Goal: Task Accomplishment & Management: Manage account settings

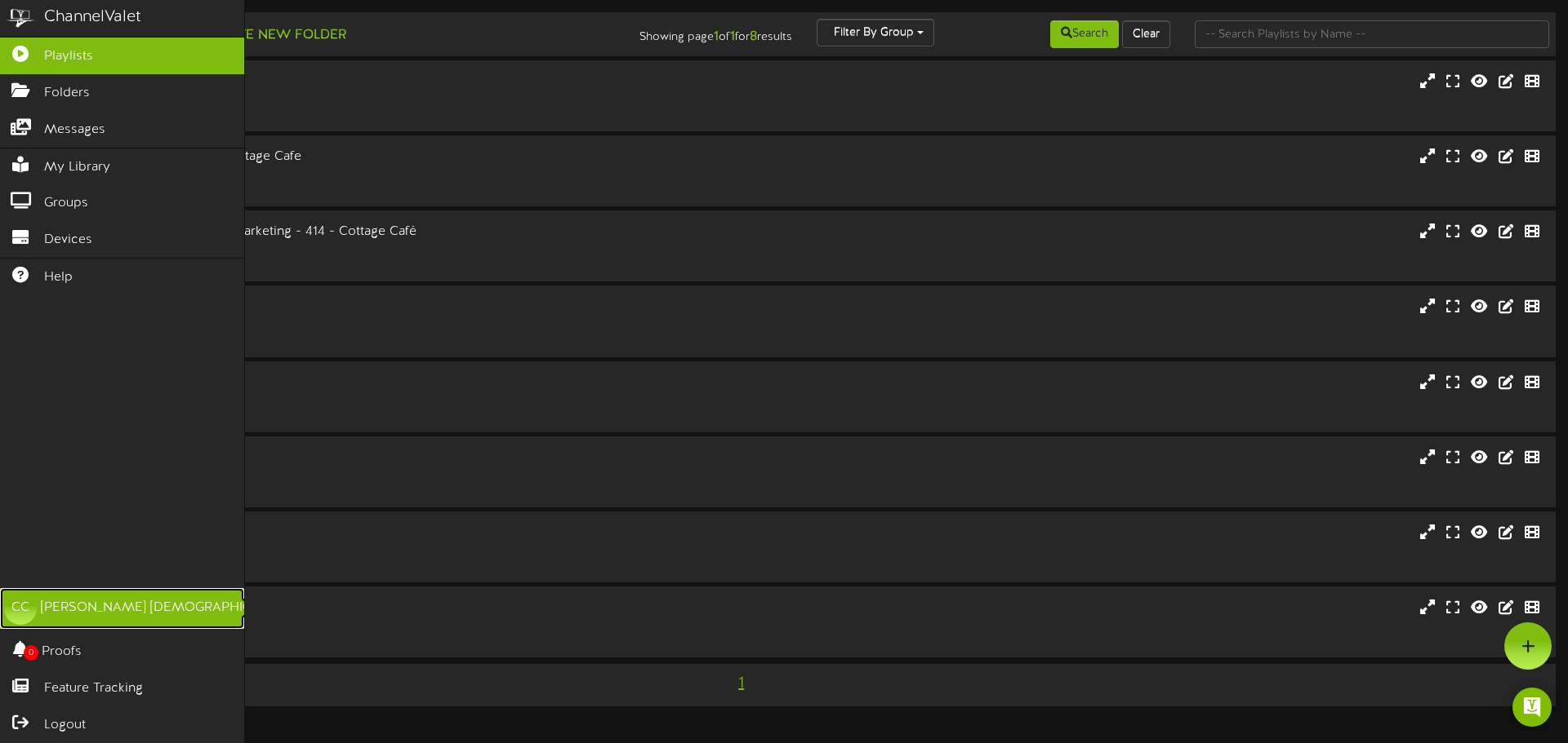
click at [95, 612] on div "[PERSON_NAME]" at bounding box center [166, 608] width 251 height 19
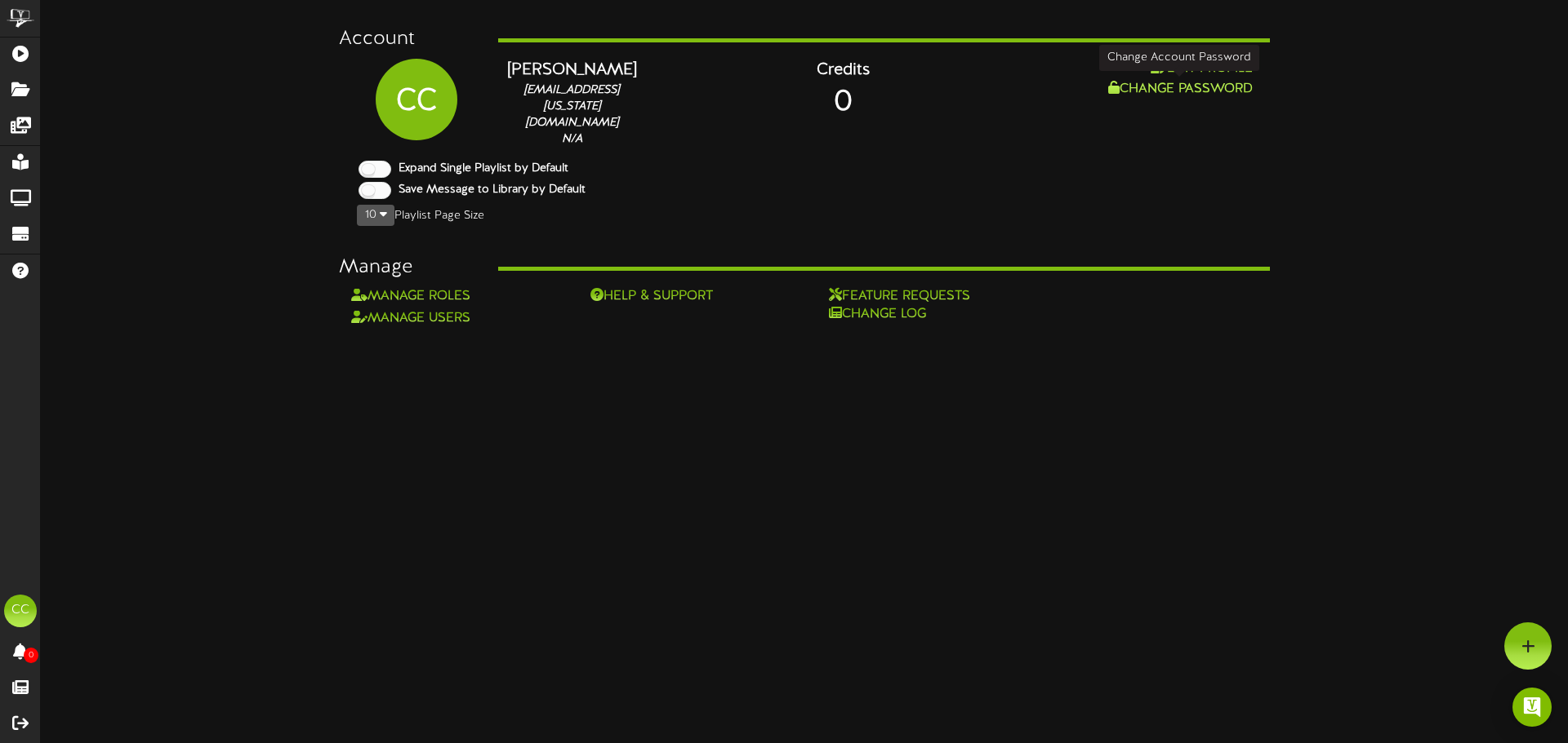
click at [1194, 84] on button "Change Password" at bounding box center [1180, 89] width 155 height 20
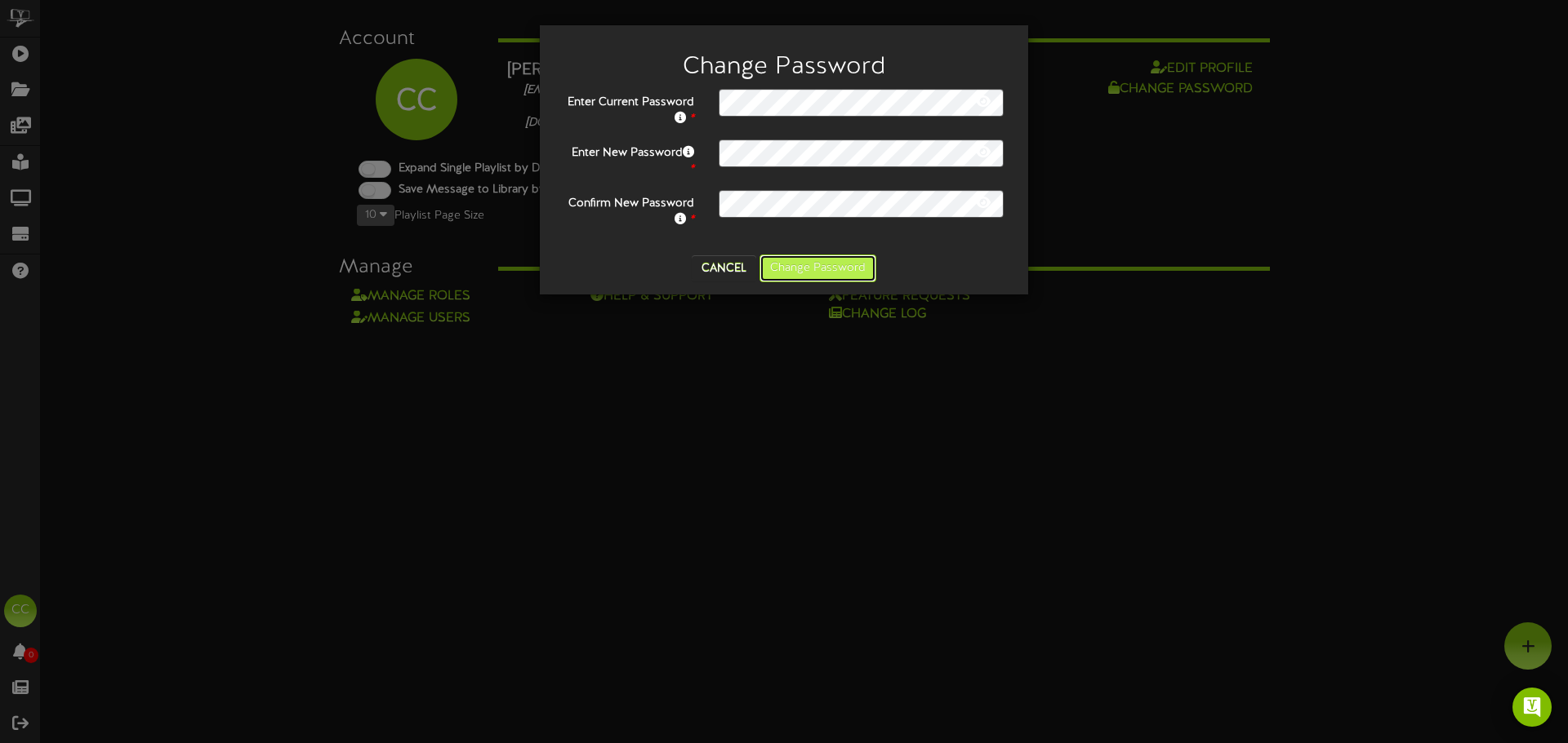
click at [763, 258] on button "Change Password" at bounding box center [818, 268] width 117 height 28
